Goal: Find specific page/section: Find specific page/section

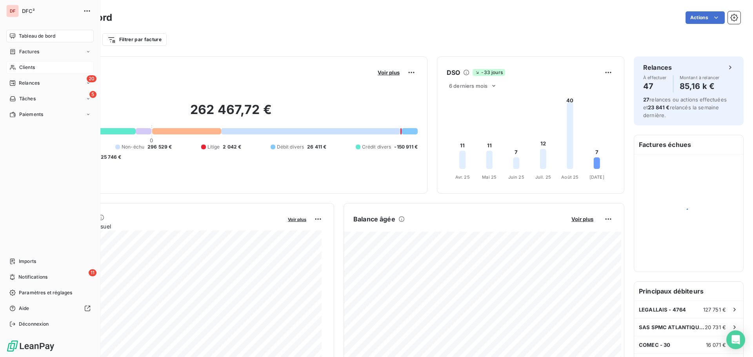
click at [29, 63] on div "Clients" at bounding box center [49, 67] width 87 height 13
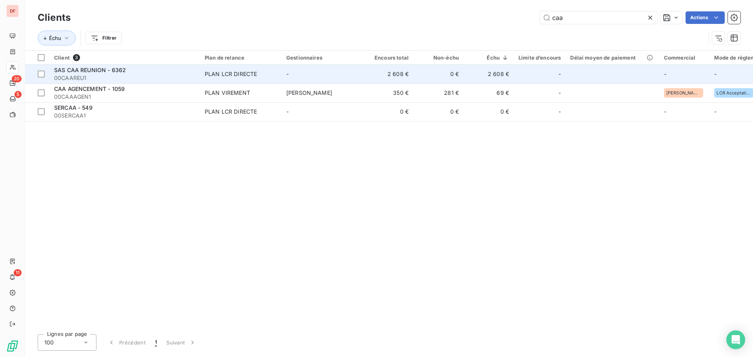
type input "caa"
click at [246, 75] on div "PLAN LCR DIRECTE" at bounding box center [231, 74] width 52 height 8
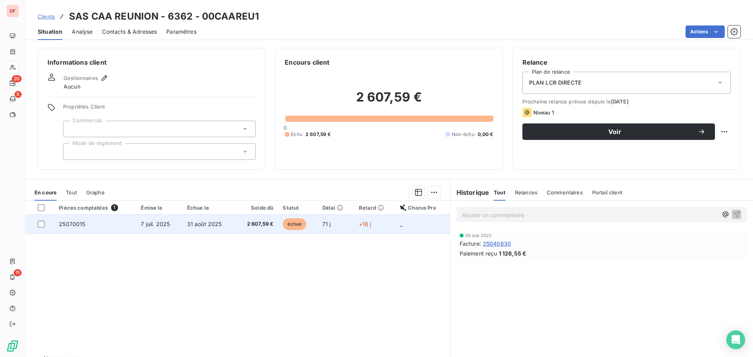
click at [318, 224] on td "71 j" at bounding box center [336, 224] width 36 height 19
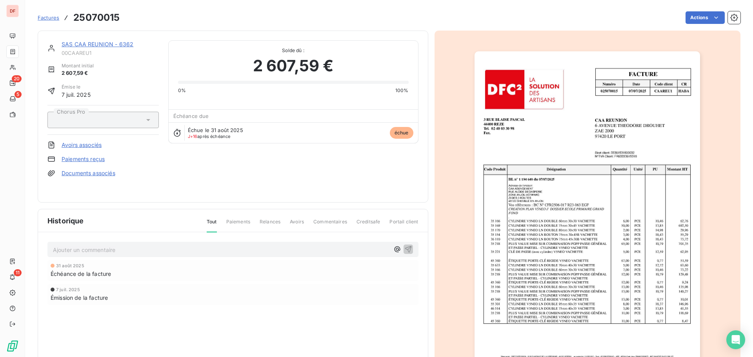
click at [515, 160] on img "button" at bounding box center [588, 210] width 226 height 319
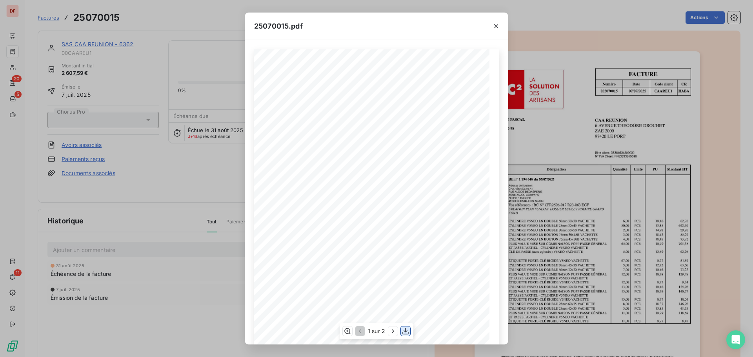
click at [407, 327] on button "button" at bounding box center [405, 331] width 9 height 9
click at [166, 86] on div "25070015.pdf FACTURE Numéro Date Code client CR 025070015 [DATE] CAAREU 1 HABA …" at bounding box center [376, 178] width 753 height 357
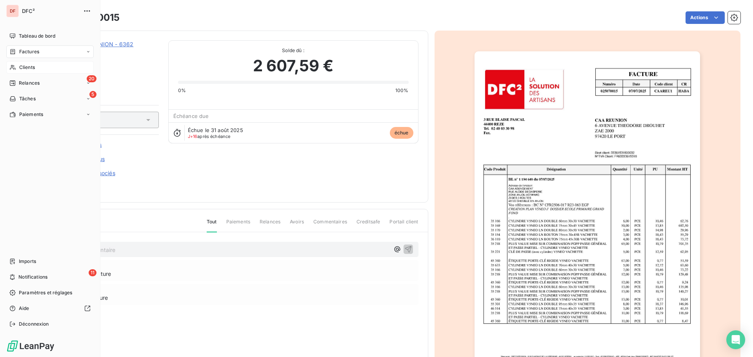
click at [15, 67] on icon at bounding box center [12, 67] width 7 height 6
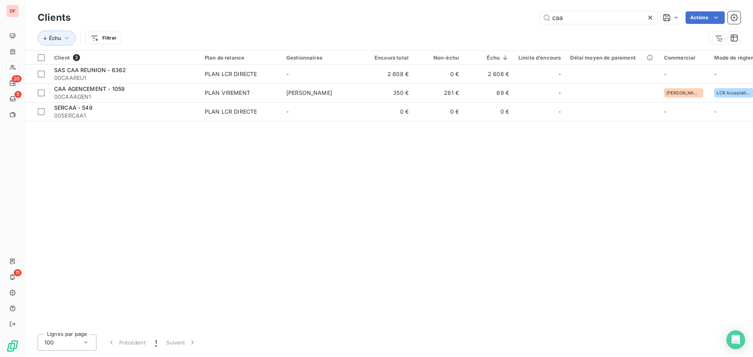
drag, startPoint x: 594, startPoint y: 23, endPoint x: 443, endPoint y: 30, distance: 151.2
click at [443, 30] on div "Clients caa Actions Échu Filtrer" at bounding box center [389, 29] width 703 height 41
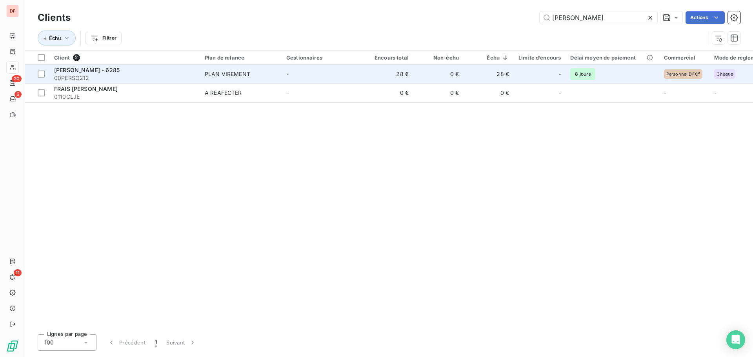
type input "[PERSON_NAME]"
click at [371, 72] on td "28 €" at bounding box center [388, 74] width 50 height 19
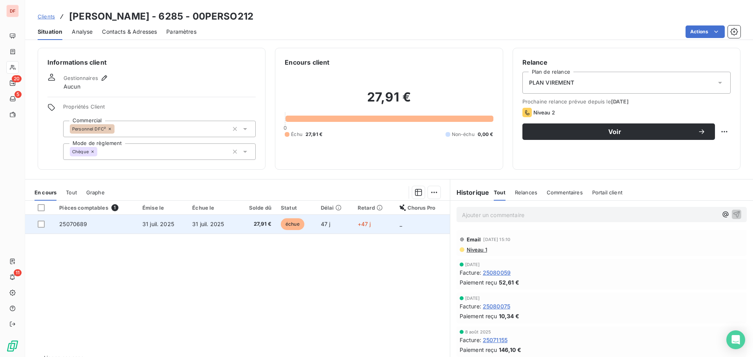
click at [220, 226] on span "31 juil. 2025" at bounding box center [208, 224] width 32 height 7
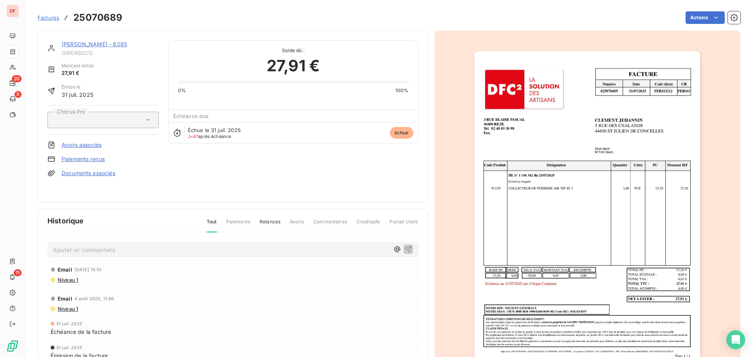
click at [593, 228] on img "button" at bounding box center [588, 210] width 226 height 319
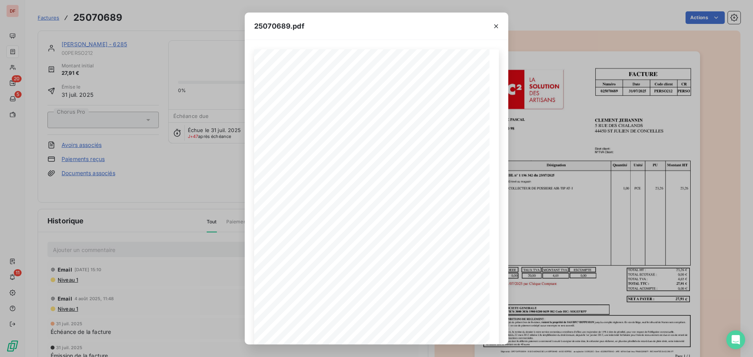
click at [184, 255] on div "25070689.pdf FACTURE Numéro Date Code client CR 025070689 [DATE] PERSO 212 PERS…" at bounding box center [376, 178] width 753 height 357
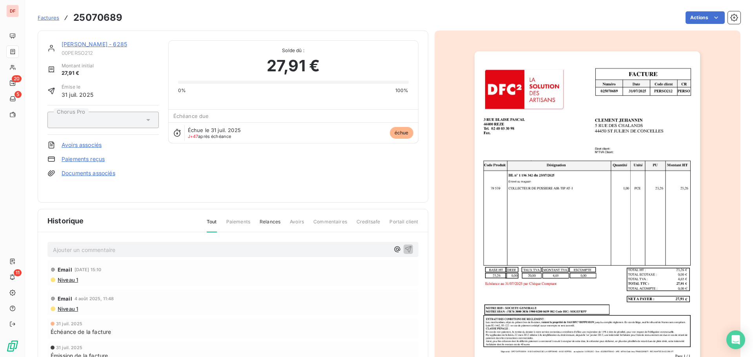
click at [635, 142] on img "button" at bounding box center [588, 210] width 226 height 319
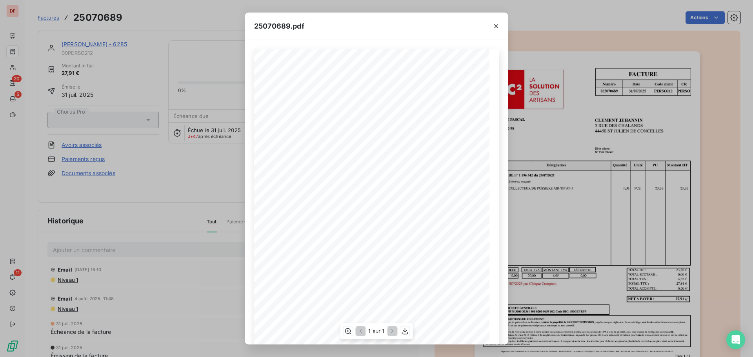
click at [333, 178] on span "[DATE]" at bounding box center [330, 179] width 9 height 4
click at [335, 180] on span "[DATE]" at bounding box center [330, 179] width 9 height 4
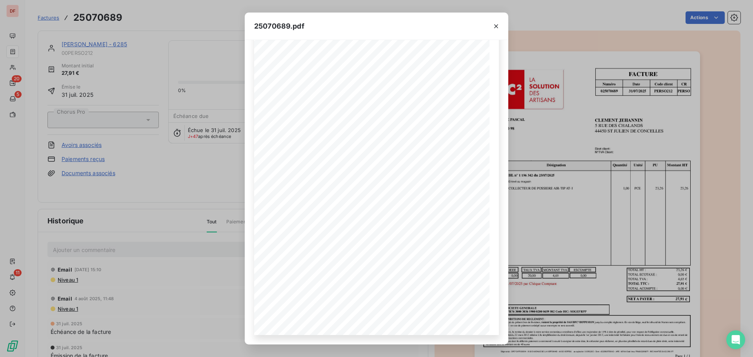
click at [175, 200] on div "25070689.pdf FACTURE Numéro Date Code client CR 025070689 [DATE] PERSO 212 PERS…" at bounding box center [376, 178] width 753 height 357
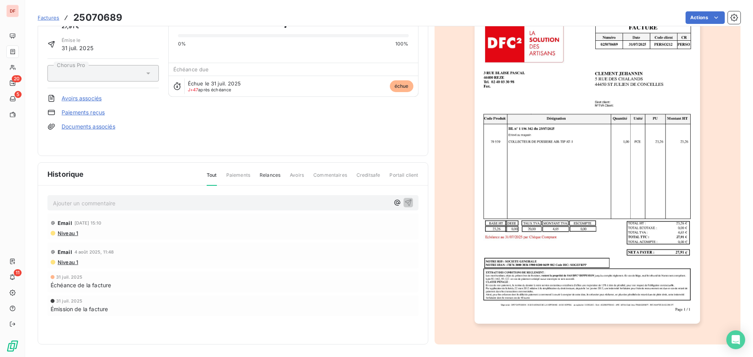
click at [95, 199] on p "Ajouter un commentaire ﻿" at bounding box center [221, 203] width 337 height 10
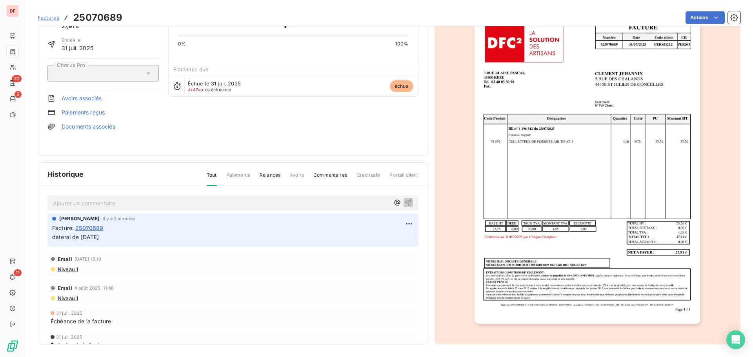
click at [109, 203] on p "Ajouter un commentaire ﻿" at bounding box center [221, 203] width 337 height 10
